Goal: Complete application form

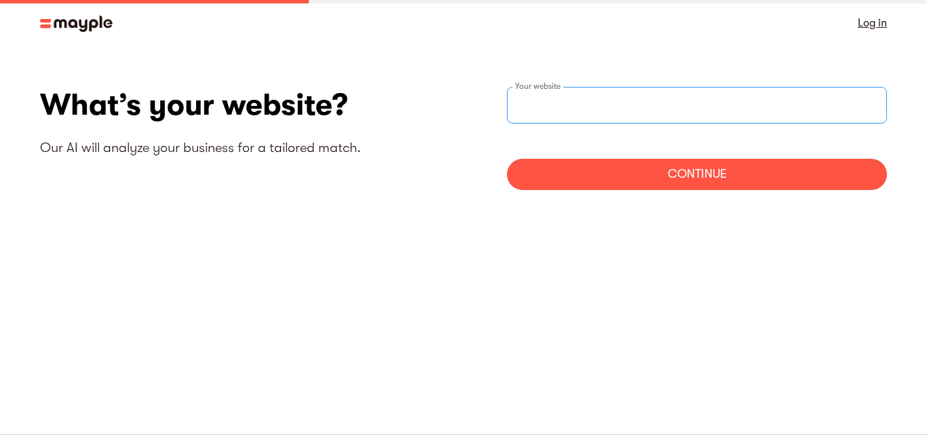
click at [684, 100] on input "websiteStep" at bounding box center [697, 105] width 380 height 37
click at [870, 22] on link "Log in" at bounding box center [872, 23] width 29 height 19
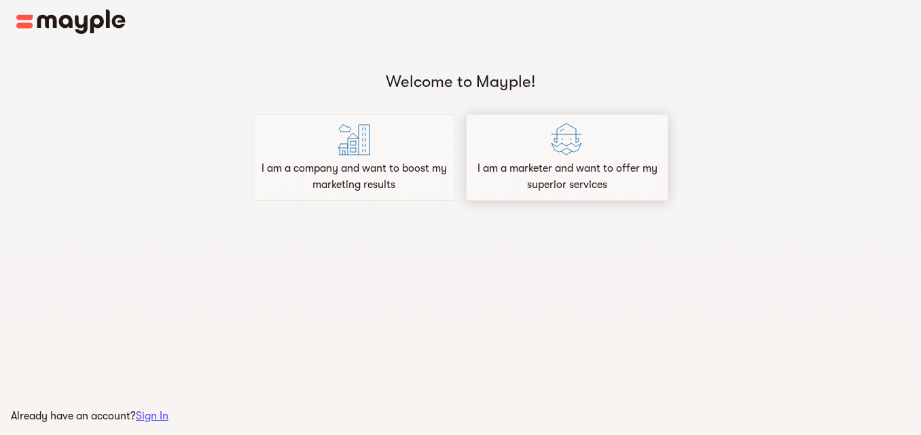
click at [584, 153] on div "I am a marketer and want to offer my superior services" at bounding box center [567, 157] width 202 height 87
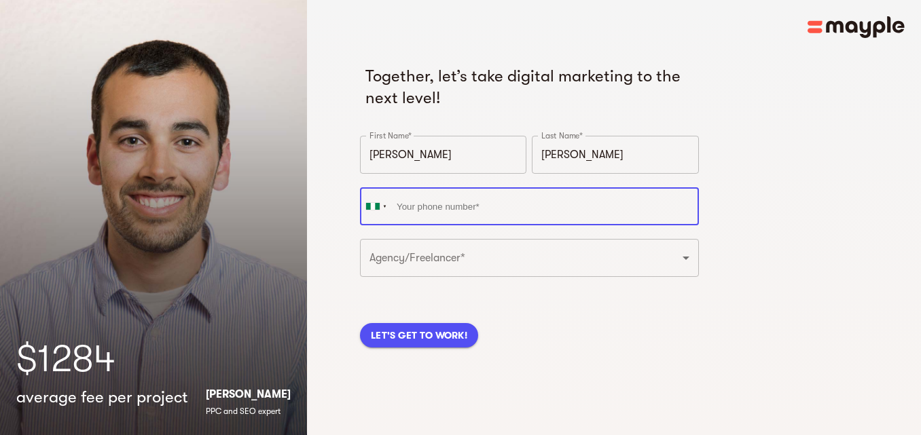
click at [510, 215] on input "tel" at bounding box center [529, 206] width 339 height 38
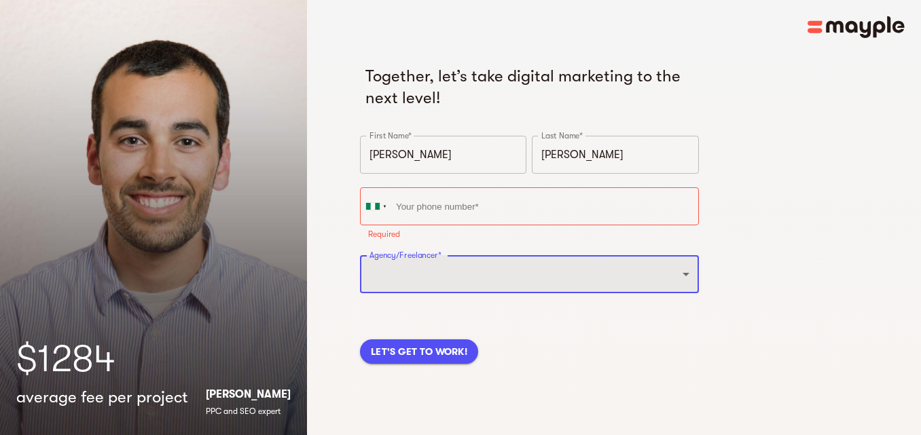
click at [475, 255] on div "Agency/Freelancer* Freelancer Digital Agency ​" at bounding box center [529, 279] width 344 height 52
select select "FREELANCER"
click at [360, 255] on select "Freelancer Digital Agency" at bounding box center [529, 274] width 339 height 38
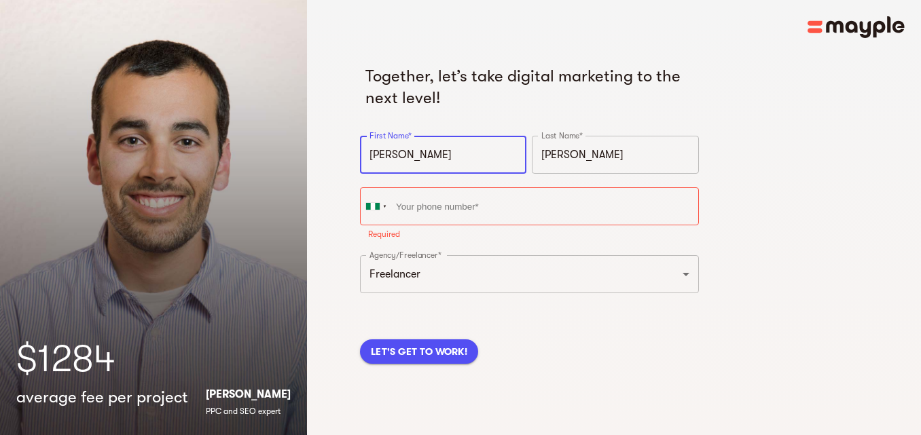
click at [447, 136] on input "[PERSON_NAME]" at bounding box center [443, 155] width 166 height 38
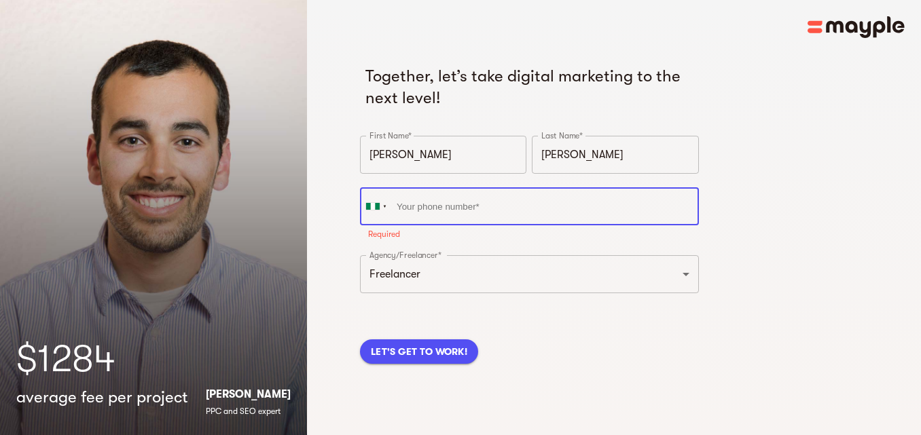
click at [439, 211] on input "tel" at bounding box center [529, 206] width 339 height 38
click at [466, 208] on input "07066966792" at bounding box center [529, 206] width 339 height 38
click at [403, 205] on input "07066966792" at bounding box center [529, 206] width 339 height 38
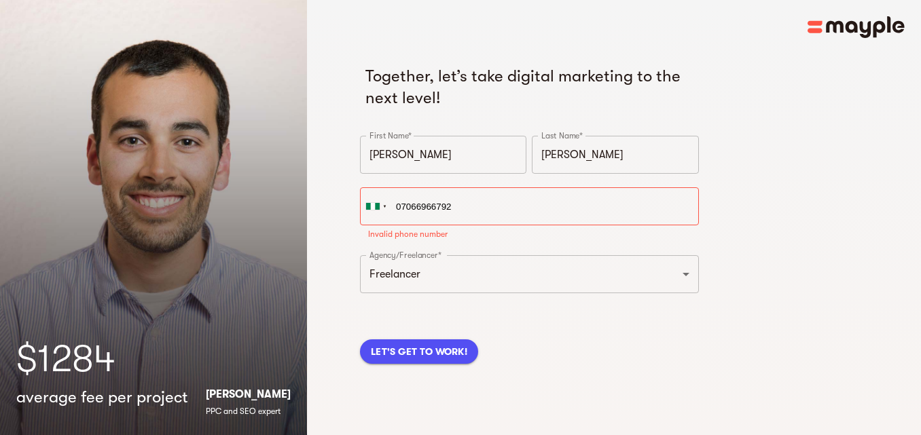
type input "[PHONE_NUMBER]"
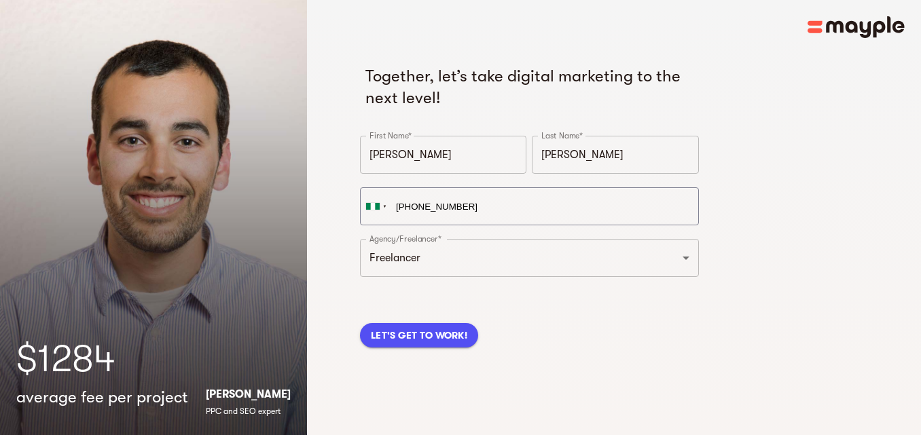
click at [428, 351] on div "Together, let’s take digital marketing to the next level! First Name* [PERSON_N…" at bounding box center [613, 223] width 519 height 339
click at [428, 337] on span "LET'S GET TO WORK!" at bounding box center [419, 335] width 96 height 16
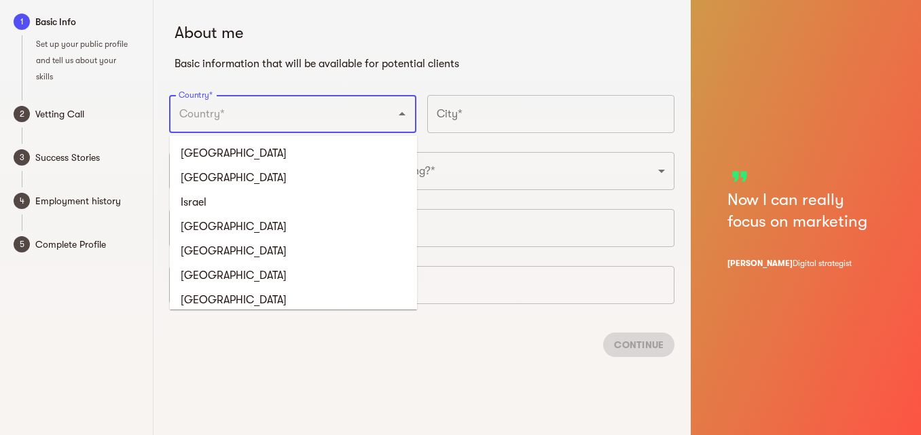
click at [319, 122] on input "Country*" at bounding box center [273, 114] width 197 height 26
